Goal: Information Seeking & Learning: Check status

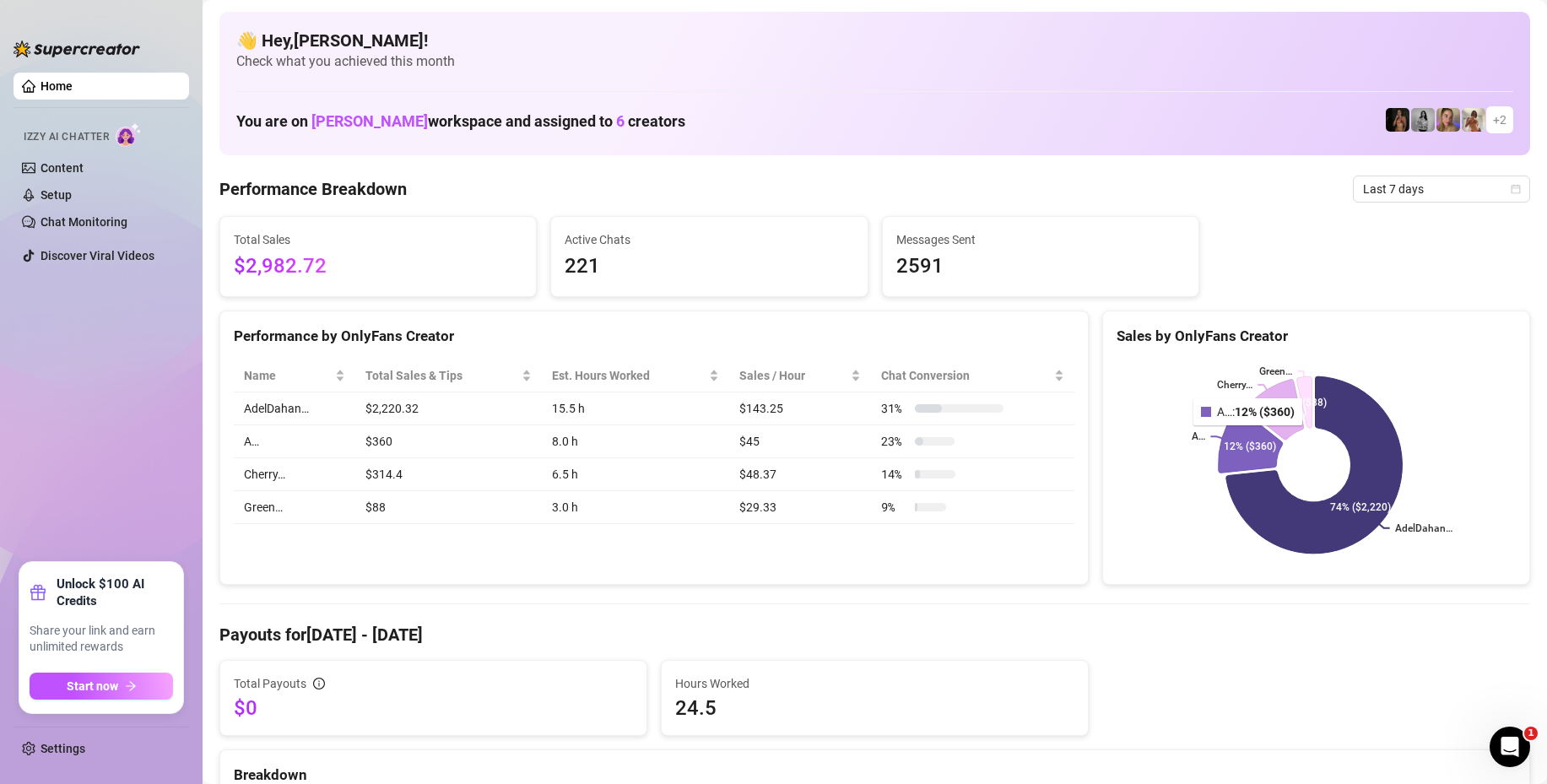
click at [1240, 437] on icon at bounding box center [1251, 440] width 64 height 65
click at [1392, 180] on span "Last 7 days" at bounding box center [1441, 189] width 157 height 25
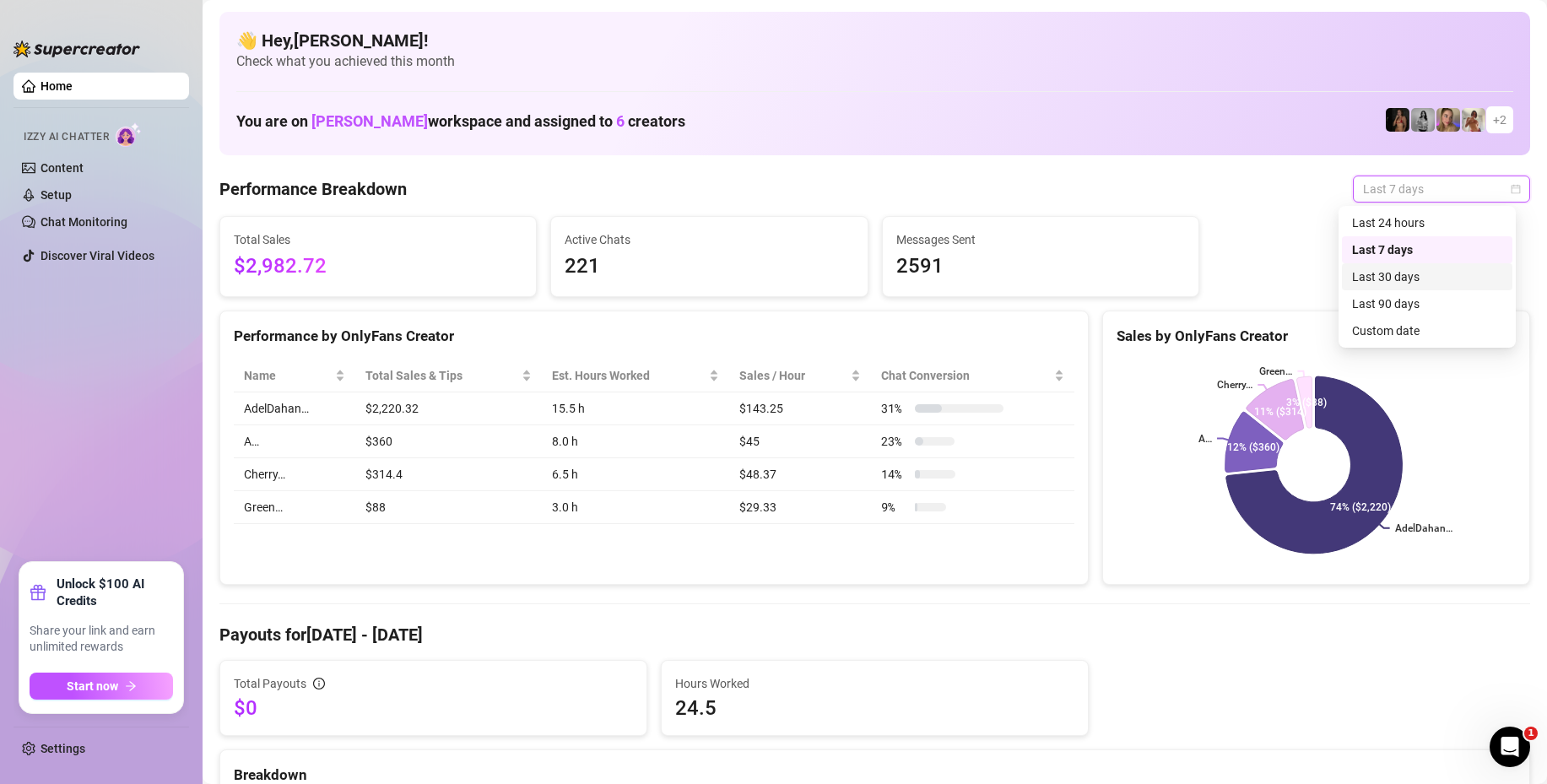
click at [1381, 278] on div "Last 30 days" at bounding box center [1427, 277] width 150 height 19
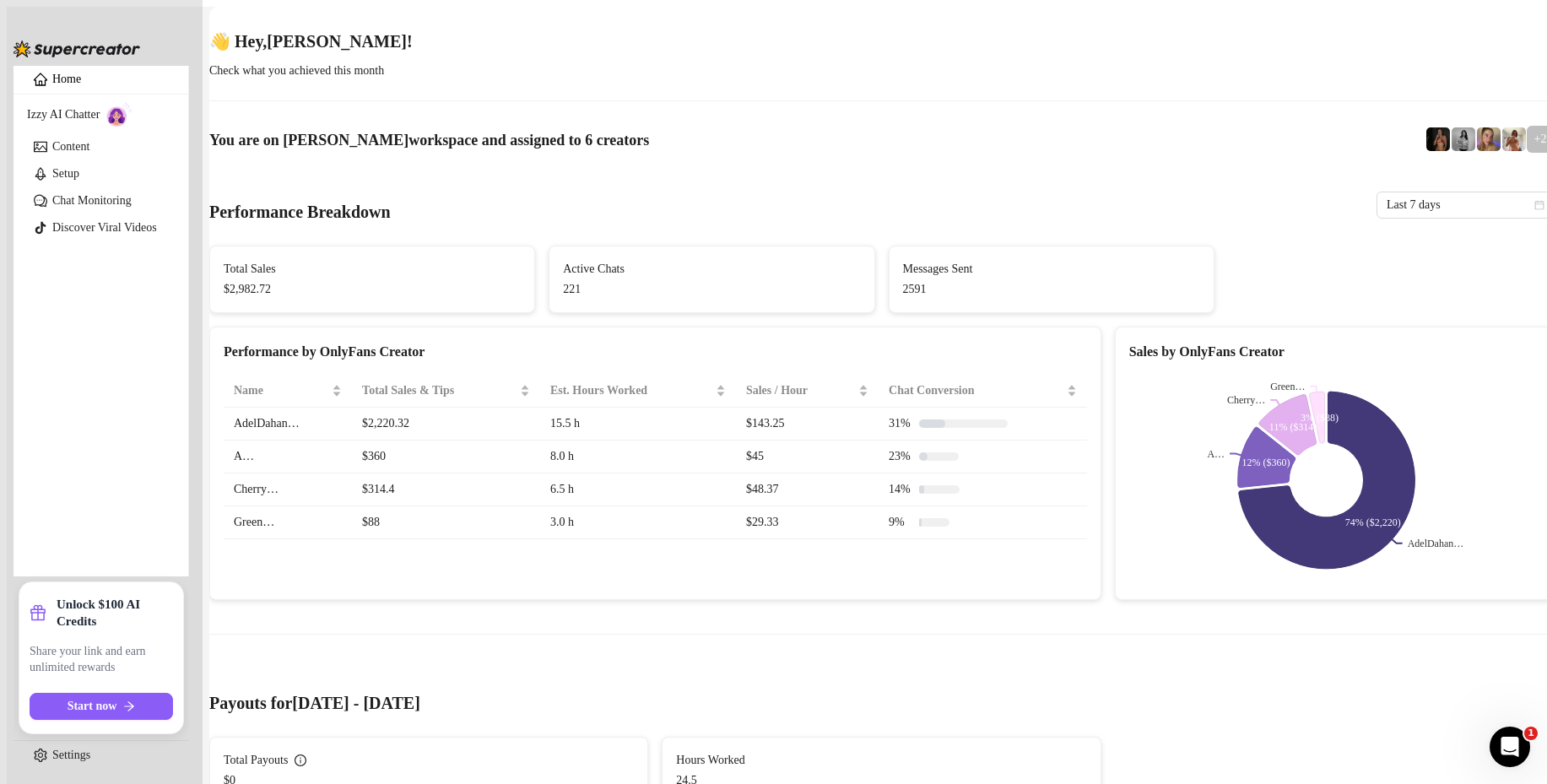
click at [247, 440] on td "A…" at bounding box center [288, 456] width 128 height 33
click at [416, 443] on td "$360" at bounding box center [446, 456] width 188 height 33
drag, startPoint x: 364, startPoint y: 436, endPoint x: 421, endPoint y: 442, distance: 57.3
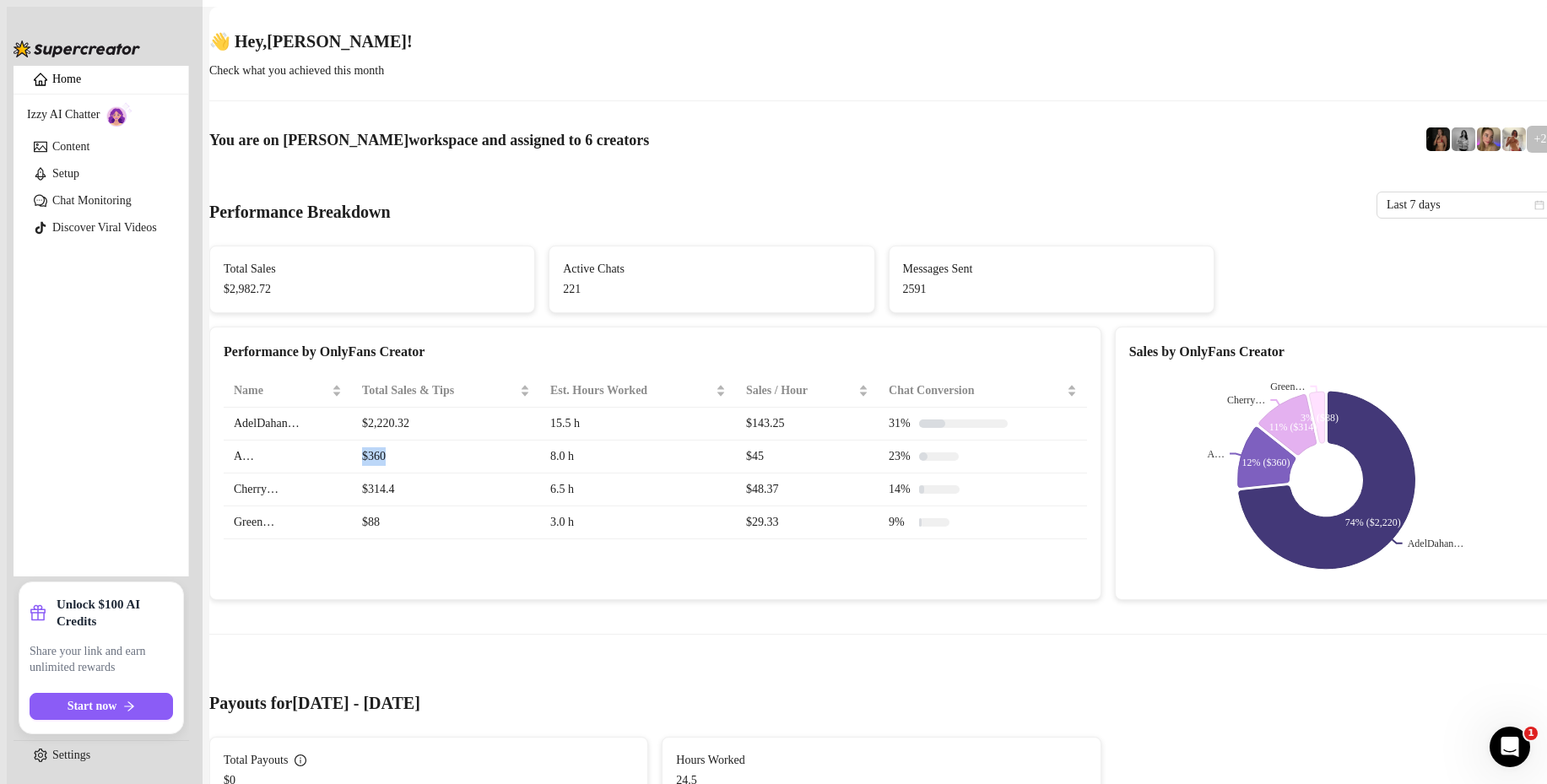
click at [421, 442] on td "$360" at bounding box center [446, 456] width 188 height 33
click at [376, 548] on div "Performance by OnlyFans Creator Name Total Sales & Tips Est. Hours Worked Sales…" at bounding box center [655, 463] width 892 height 274
click at [373, 548] on div "Performance by OnlyFans Creator Name Total Sales & Tips Est. Hours Worked Sales…" at bounding box center [655, 463] width 892 height 274
